Goal: Information Seeking & Learning: Learn about a topic

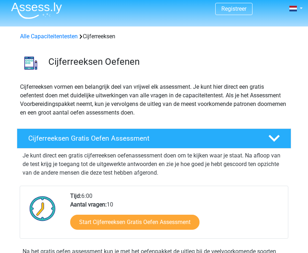
scroll to position [4, 0]
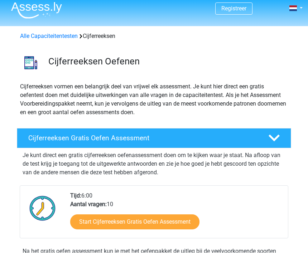
click at [138, 220] on link "Start Cijferreeksen Gratis Oefen Assessment" at bounding box center [134, 222] width 129 height 15
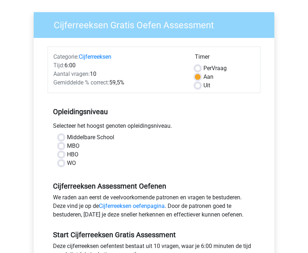
scroll to position [49, 0]
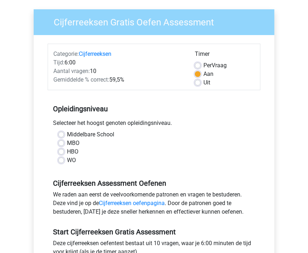
click at [67, 153] on label "HBO" at bounding box center [72, 152] width 11 height 9
click at [59, 153] on input "HBO" at bounding box center [61, 151] width 6 height 7
radio input "true"
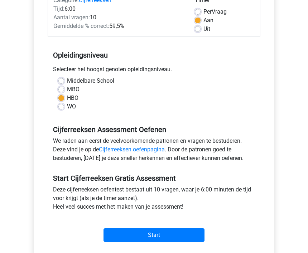
scroll to position [107, 0]
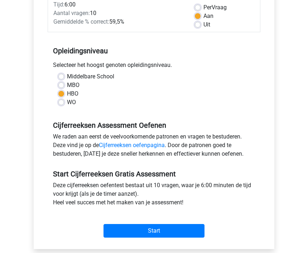
click at [155, 229] on input "Start" at bounding box center [153, 231] width 101 height 14
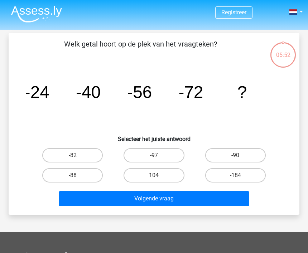
click at [80, 173] on label "-88" at bounding box center [72, 175] width 60 height 14
click at [77, 175] on input "-88" at bounding box center [75, 177] width 5 height 5
radio input "true"
click at [152, 199] on button "Volgende vraag" at bounding box center [154, 198] width 191 height 15
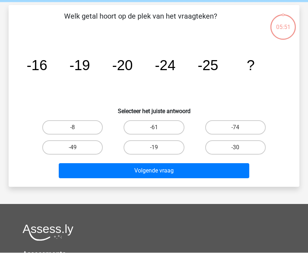
scroll to position [33, 0]
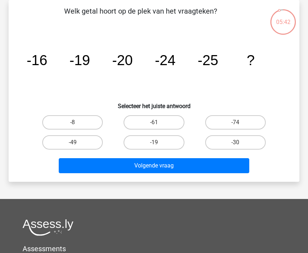
click at [235, 141] on label "-30" at bounding box center [235, 142] width 60 height 14
click at [235, 142] on input "-30" at bounding box center [237, 144] width 5 height 5
radio input "true"
click at [161, 165] on button "Volgende vraag" at bounding box center [154, 165] width 191 height 15
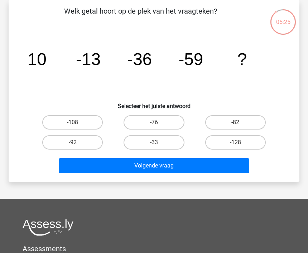
click at [241, 123] on label "-82" at bounding box center [235, 122] width 60 height 14
click at [240, 123] on input "-82" at bounding box center [237, 124] width 5 height 5
radio input "true"
click at [161, 166] on button "Volgende vraag" at bounding box center [154, 165] width 191 height 15
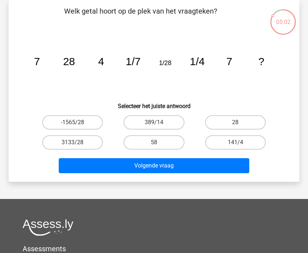
click at [239, 123] on input "28" at bounding box center [237, 124] width 5 height 5
radio input "true"
click at [188, 168] on button "Volgende vraag" at bounding box center [154, 165] width 191 height 15
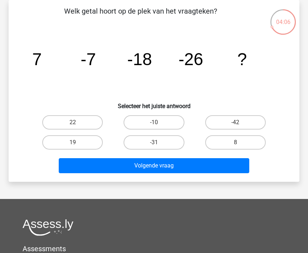
click at [181, 147] on label "-31" at bounding box center [153, 142] width 60 height 14
click at [158, 147] on input "-31" at bounding box center [156, 144] width 5 height 5
radio input "true"
click at [176, 149] on label "-31" at bounding box center [153, 142] width 60 height 14
click at [158, 147] on input "-31" at bounding box center [156, 144] width 5 height 5
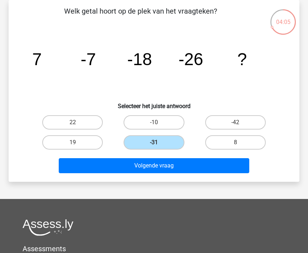
click at [185, 166] on button "Volgende vraag" at bounding box center [154, 165] width 191 height 15
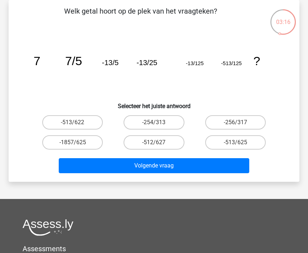
click at [237, 139] on label "-513/625" at bounding box center [235, 142] width 60 height 14
click at [237, 142] on input "-513/625" at bounding box center [237, 144] width 5 height 5
radio input "true"
click at [210, 168] on button "Volgende vraag" at bounding box center [154, 165] width 191 height 15
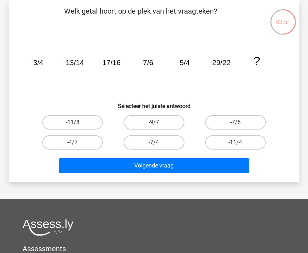
click at [186, 168] on button "Volgende vraag" at bounding box center [154, 165] width 191 height 15
click at [223, 148] on label "-11/4" at bounding box center [235, 142] width 60 height 14
click at [235, 147] on input "-11/4" at bounding box center [237, 144] width 5 height 5
radio input "true"
click at [201, 171] on button "Volgende vraag" at bounding box center [154, 165] width 191 height 15
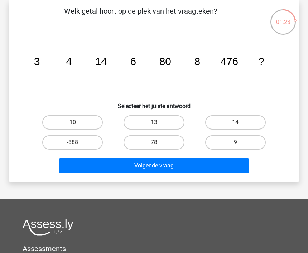
click at [161, 142] on label "78" at bounding box center [153, 142] width 60 height 14
click at [158, 142] on input "78" at bounding box center [156, 144] width 5 height 5
radio input "true"
click at [171, 163] on button "Volgende vraag" at bounding box center [154, 165] width 191 height 15
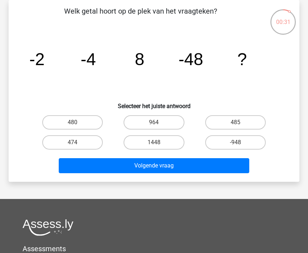
click at [53, 122] on label "480" at bounding box center [72, 122] width 60 height 14
click at [73, 122] on input "480" at bounding box center [75, 124] width 5 height 5
radio input "true"
click at [164, 168] on button "Volgende vraag" at bounding box center [154, 165] width 191 height 15
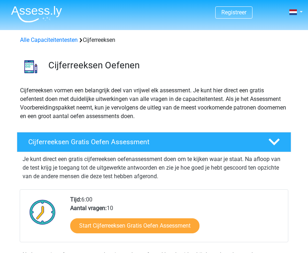
scroll to position [4, 0]
